Goal: Check status: Check status

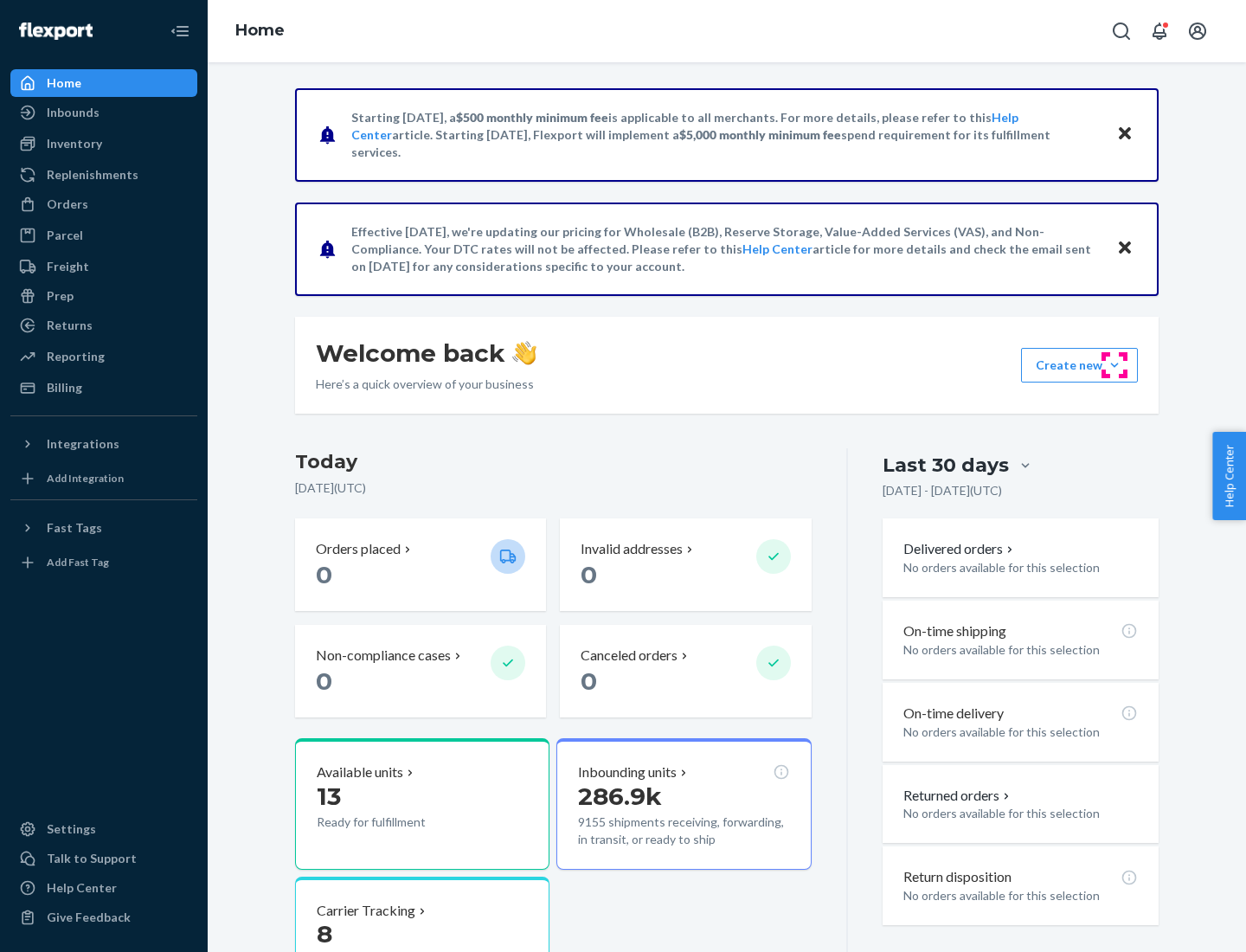
click at [1114, 365] on button "Create new Create new inbound Create new order Create new product" at bounding box center [1079, 365] width 116 height 34
click at [72, 113] on div "Inbounds" at bounding box center [73, 113] width 53 height 18
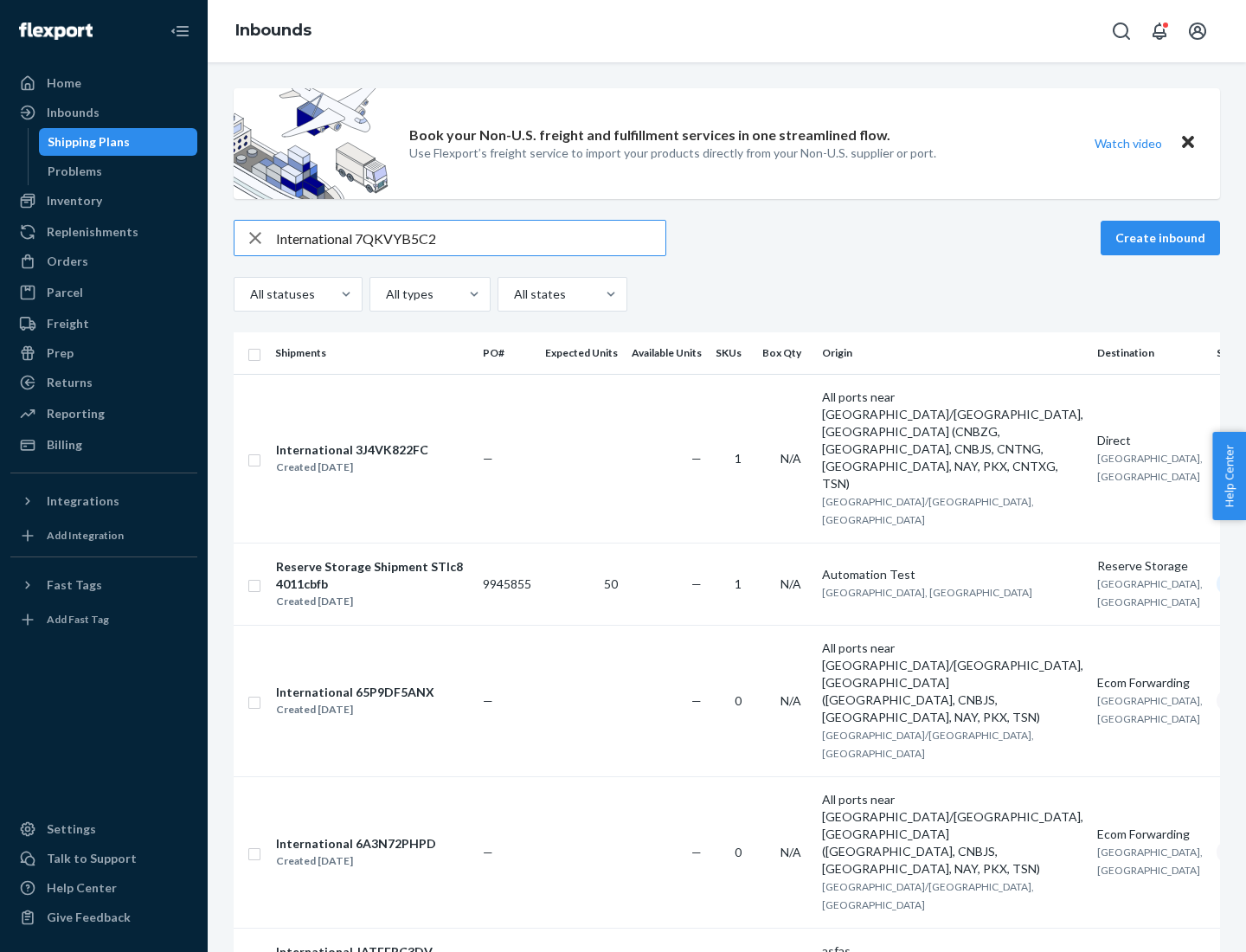
type input "International 7QKVYB5C29"
click at [383, 459] on div "Created [DATE]" at bounding box center [353, 467] width 153 height 18
